Goal: Transaction & Acquisition: Obtain resource

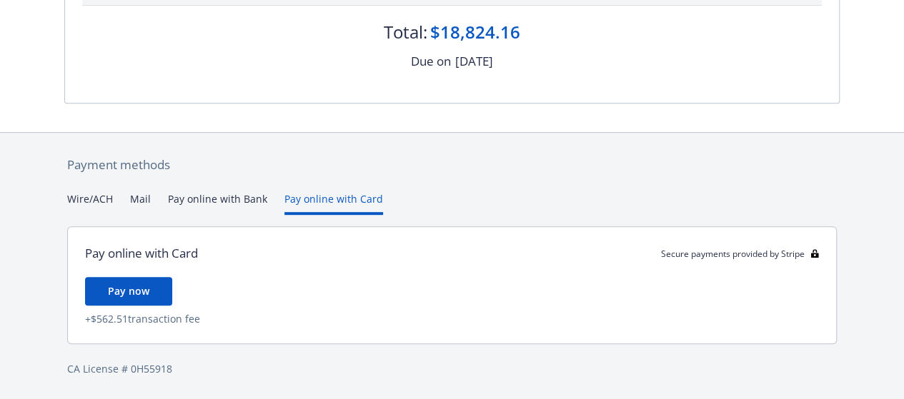
scroll to position [307, 0]
click at [343, 179] on div "Payment methods Wire/ACH Mail Pay online with Bank Pay online with Card Pay onl…" at bounding box center [451, 267] width 775 height 267
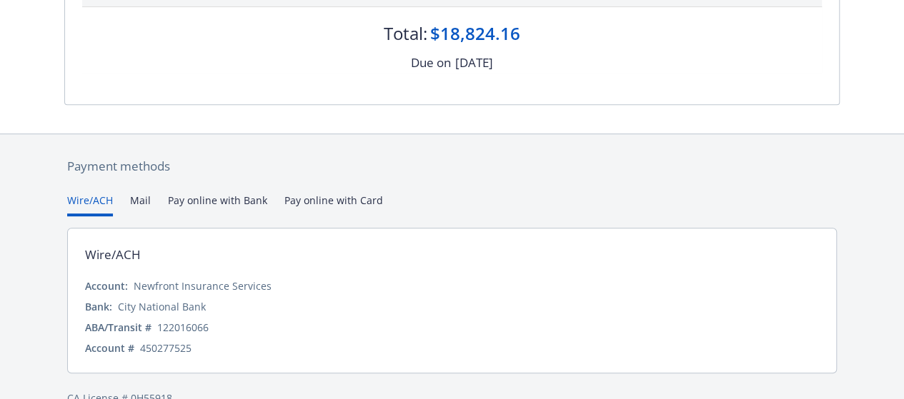
click at [87, 199] on button "Wire/ACH" at bounding box center [90, 205] width 46 height 24
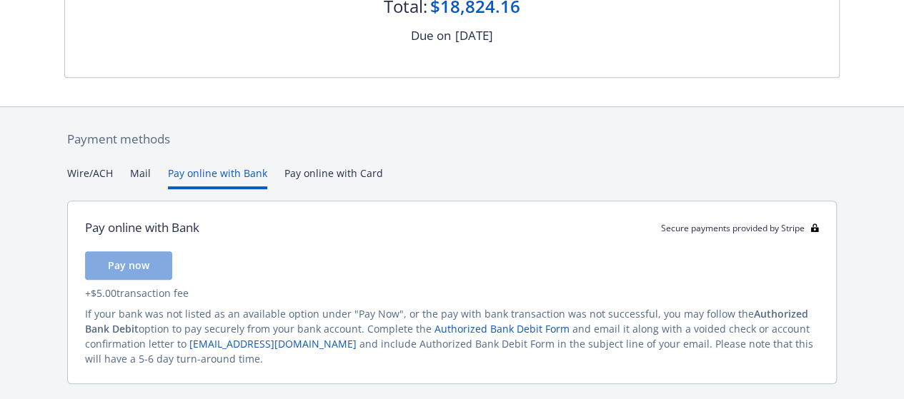
click at [198, 176] on button "Pay online with Bank" at bounding box center [217, 178] width 99 height 24
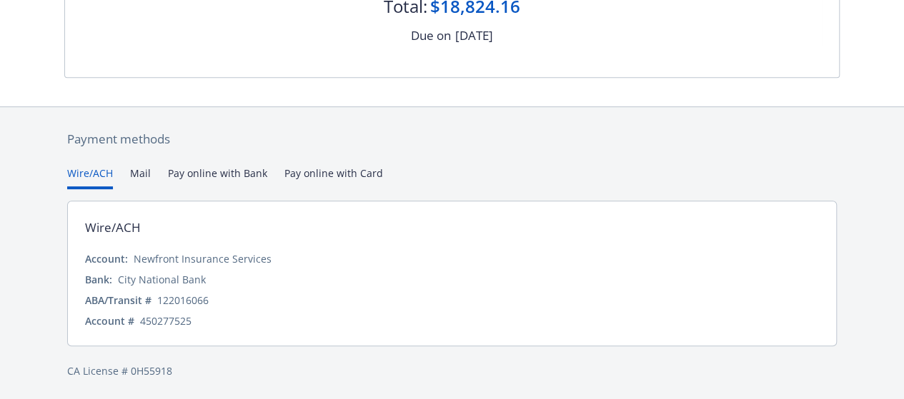
click at [90, 174] on button "Wire/ACH" at bounding box center [90, 178] width 46 height 24
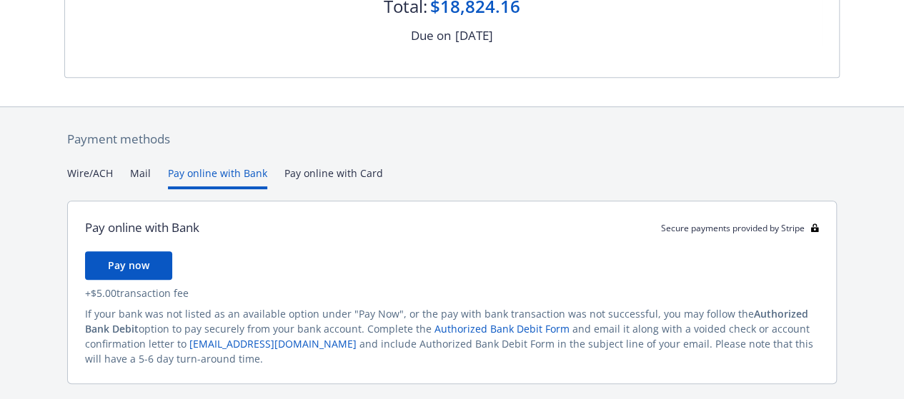
click at [255, 178] on button "Pay online with Bank" at bounding box center [217, 178] width 99 height 24
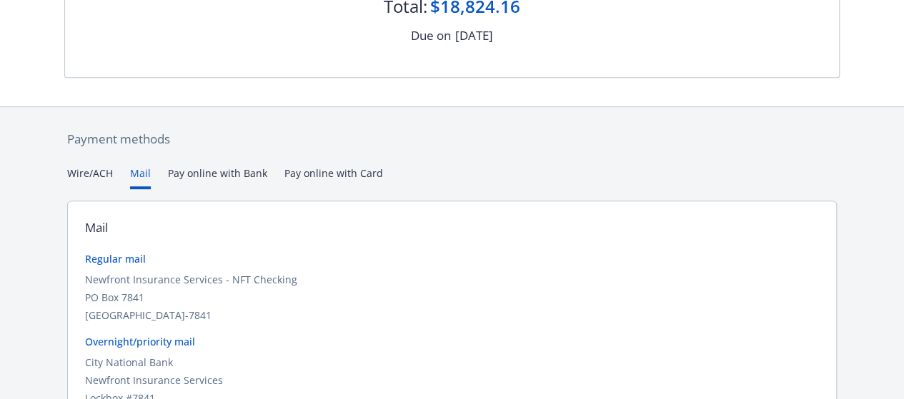
click at [144, 171] on button "Mail" at bounding box center [140, 178] width 21 height 24
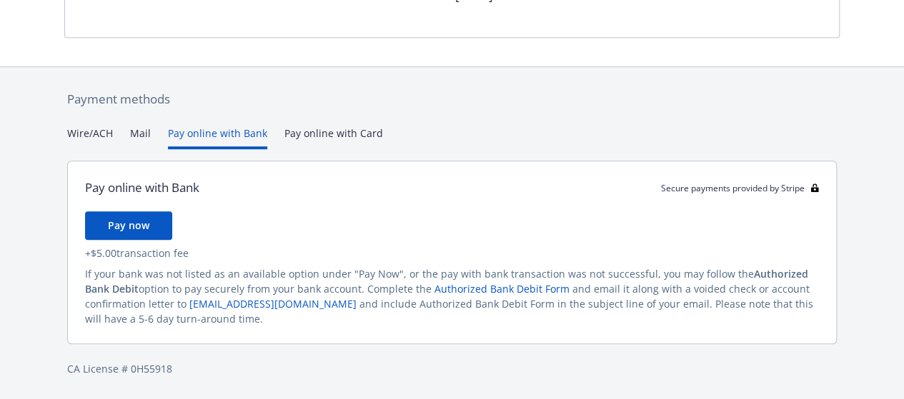
scroll to position [373, 0]
click at [222, 104] on div "Payment methods Wire/ACH Mail Pay online with Bank Pay online with Card Pay onl…" at bounding box center [451, 235] width 775 height 333
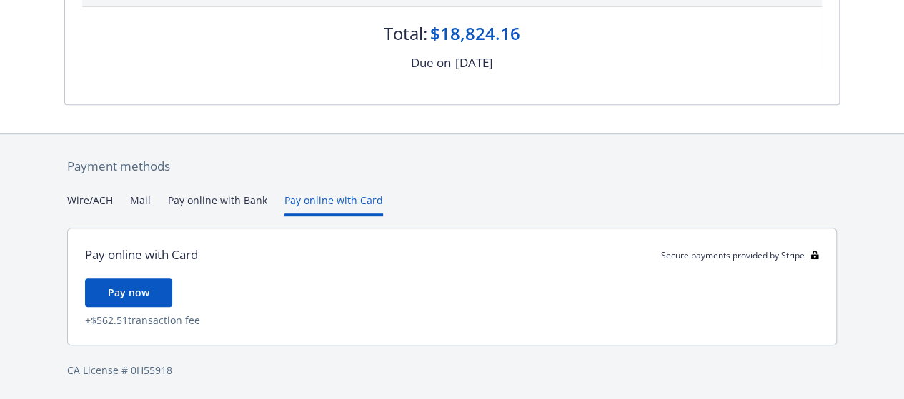
click at [331, 129] on div "Secure payments provided by Stripe Invoice ID: D0C0EC30 Download Invoice Insura…" at bounding box center [452, 47] width 904 height 708
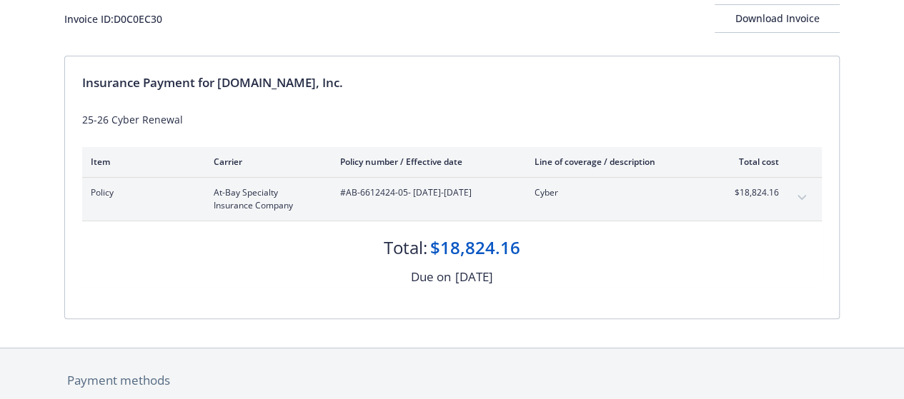
scroll to position [0, 0]
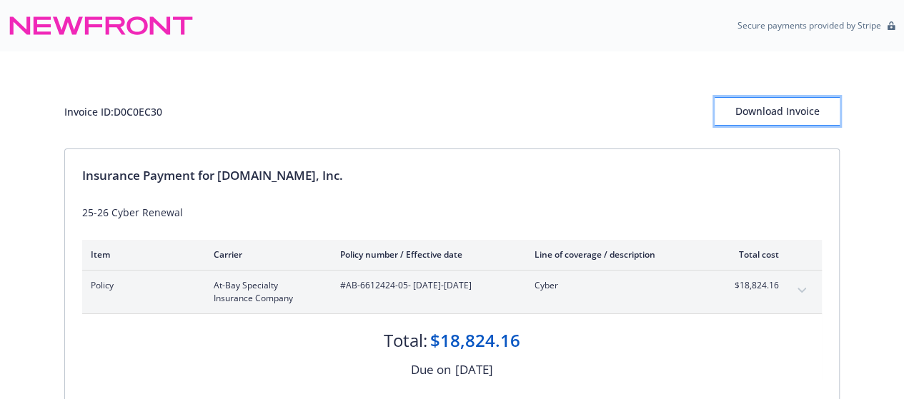
click at [792, 115] on div "Download Invoice" at bounding box center [777, 111] width 125 height 27
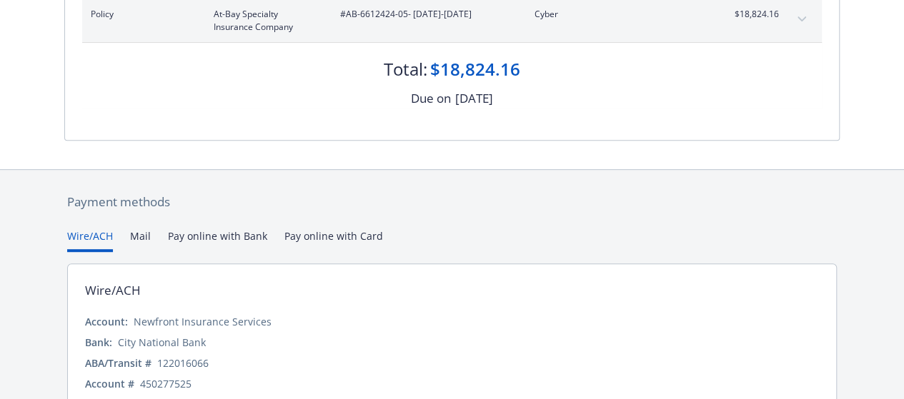
scroll to position [334, 0]
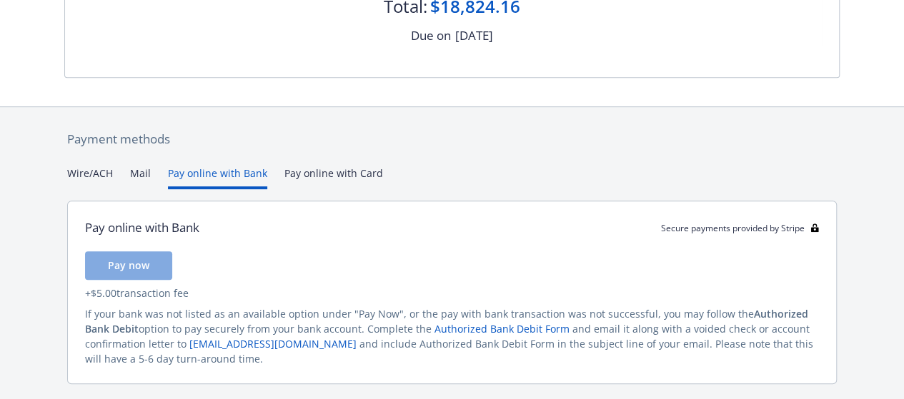
click at [217, 177] on button "Pay online with Bank" at bounding box center [217, 178] width 99 height 24
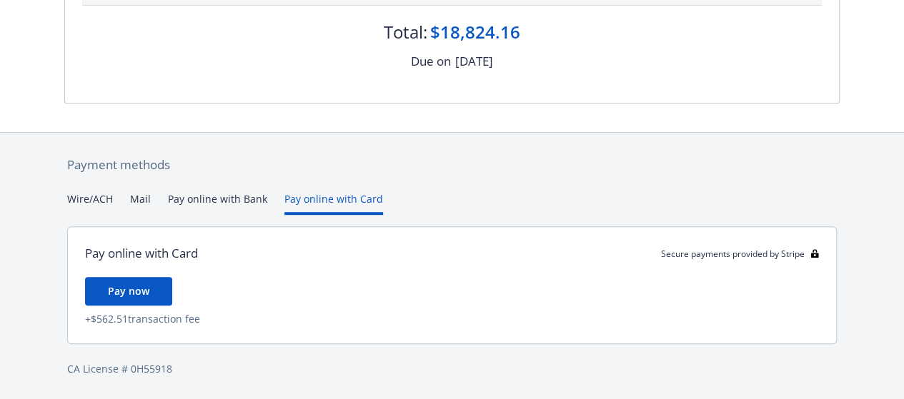
scroll to position [307, 0]
click at [302, 179] on div "Payment methods Wire/ACH Mail Pay online with Bank Pay online with Card Pay onl…" at bounding box center [451, 267] width 775 height 267
click at [84, 197] on button "Wire/ACH" at bounding box center [90, 205] width 46 height 24
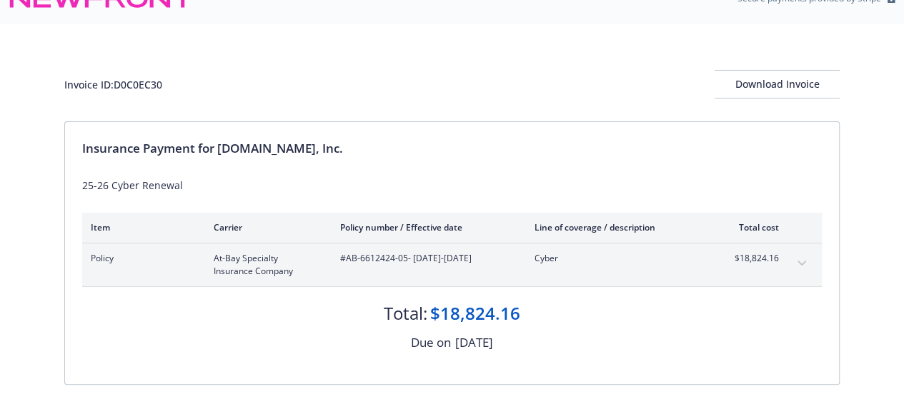
scroll to position [0, 0]
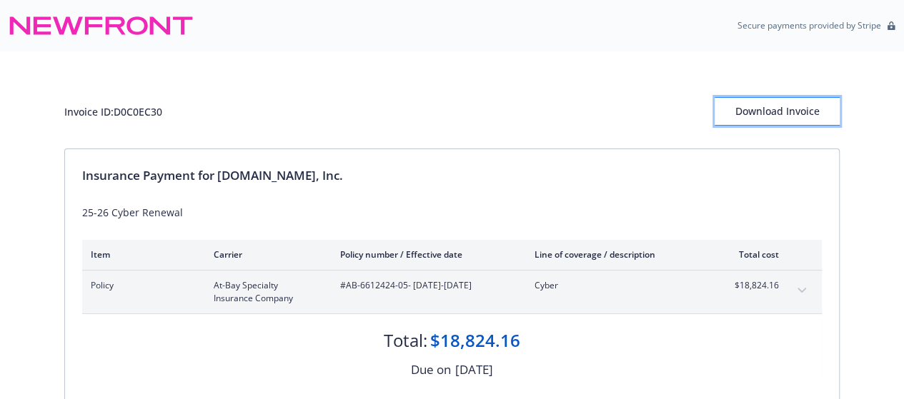
click at [755, 109] on div "Download Invoice" at bounding box center [777, 111] width 125 height 27
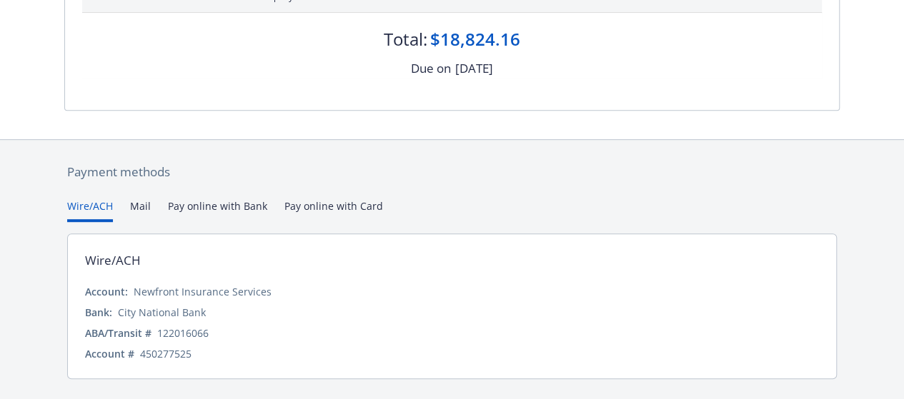
scroll to position [334, 0]
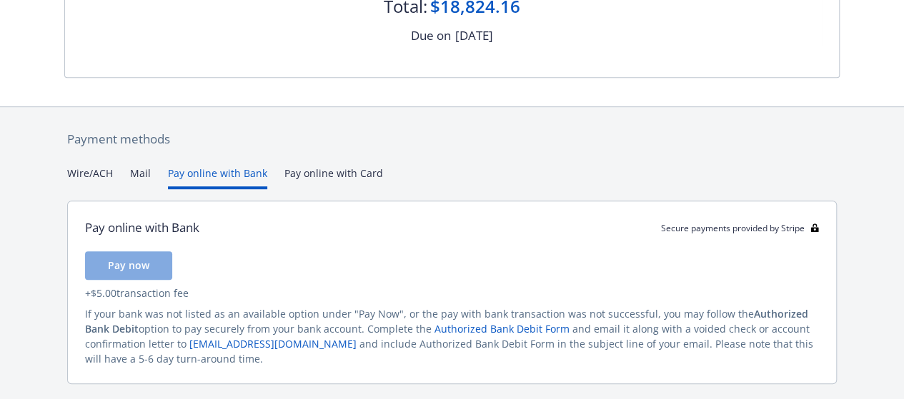
click at [239, 171] on button "Pay online with Bank" at bounding box center [217, 178] width 99 height 24
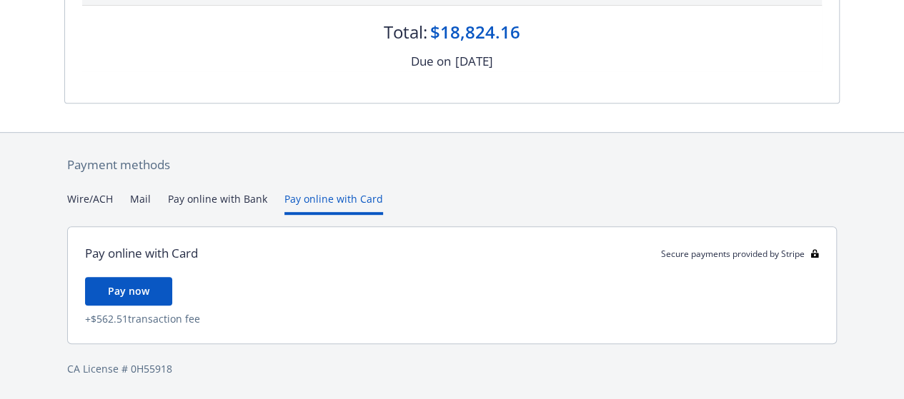
scroll to position [307, 0]
click at [308, 172] on div "Payment methods Wire/ACH Mail Pay online with Bank Pay online with Card Pay onl…" at bounding box center [451, 267] width 775 height 267
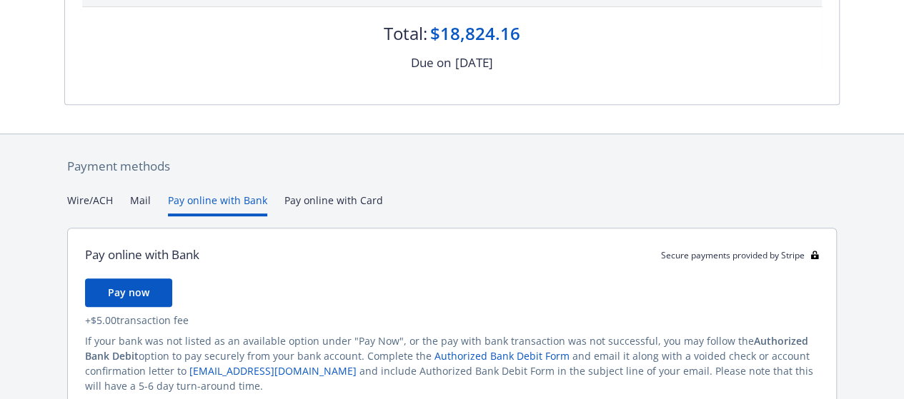
click at [240, 196] on button "Pay online with Bank" at bounding box center [217, 205] width 99 height 24
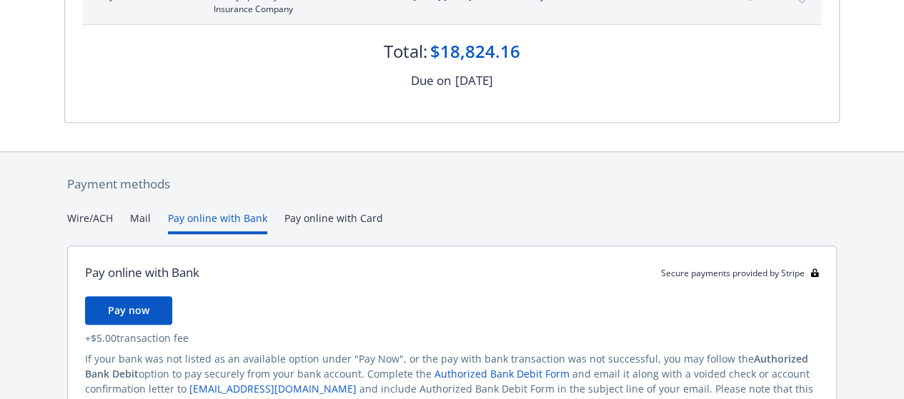
scroll to position [289, 0]
click at [93, 228] on button "Wire/ACH" at bounding box center [90, 224] width 46 height 24
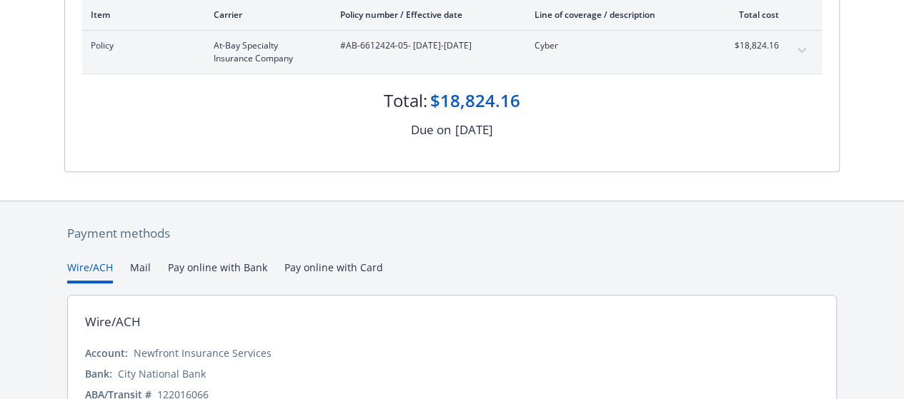
scroll to position [236, 0]
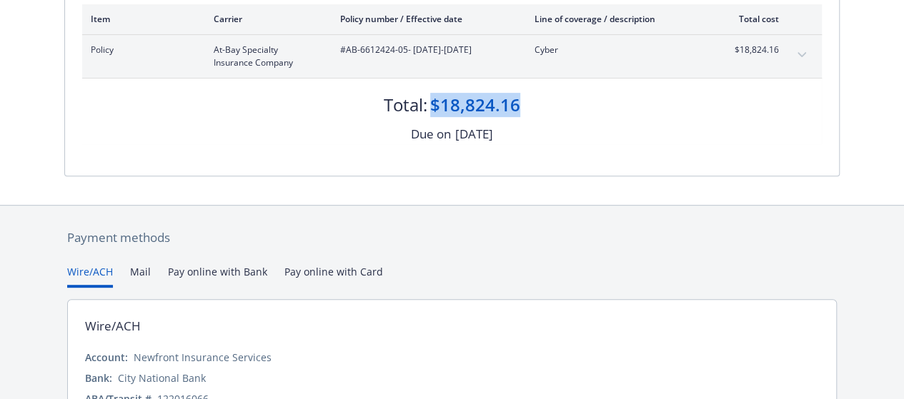
drag, startPoint x: 520, startPoint y: 101, endPoint x: 433, endPoint y: 103, distance: 87.2
click at [433, 103] on div "Total: $18,824.16" at bounding box center [452, 98] width 740 height 39
copy div "$18,824.16"
